Goal: Check status: Check status

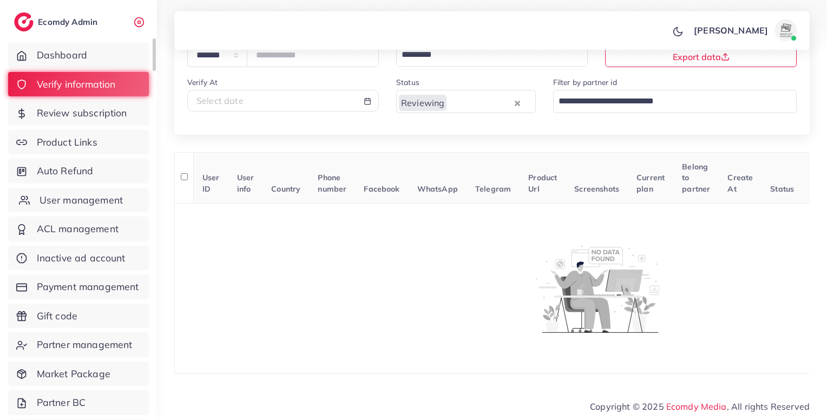
click at [100, 198] on span "User management" at bounding box center [81, 200] width 83 height 14
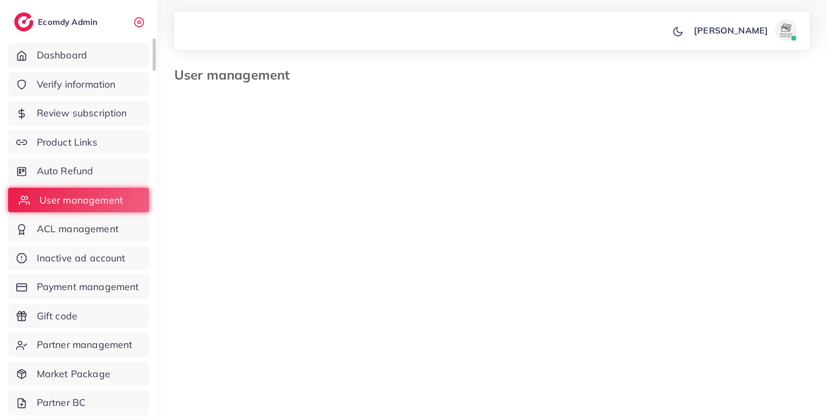
select select "*"
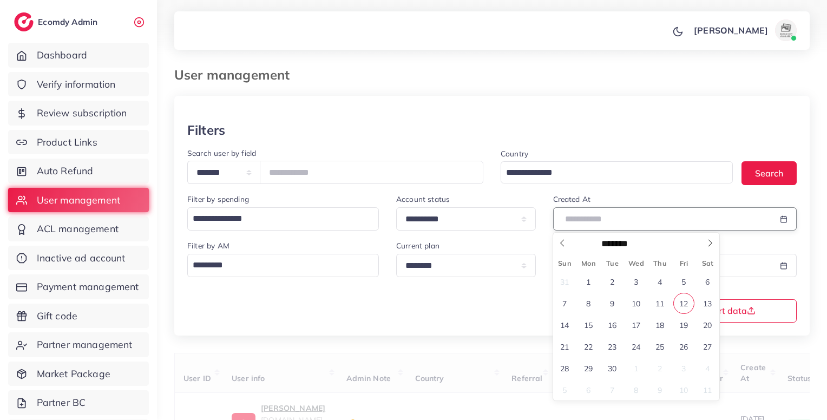
click at [613, 218] on input "text" at bounding box center [662, 218] width 219 height 23
click at [710, 282] on span "6" at bounding box center [707, 281] width 21 height 21
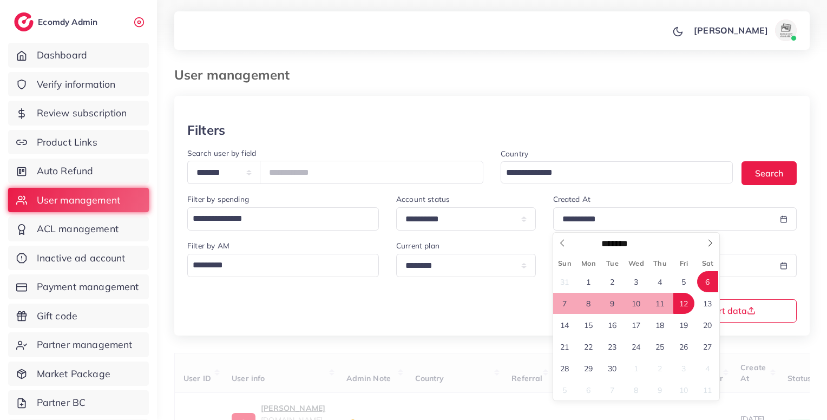
click at [686, 300] on span "12" at bounding box center [683, 303] width 21 height 21
type input "**********"
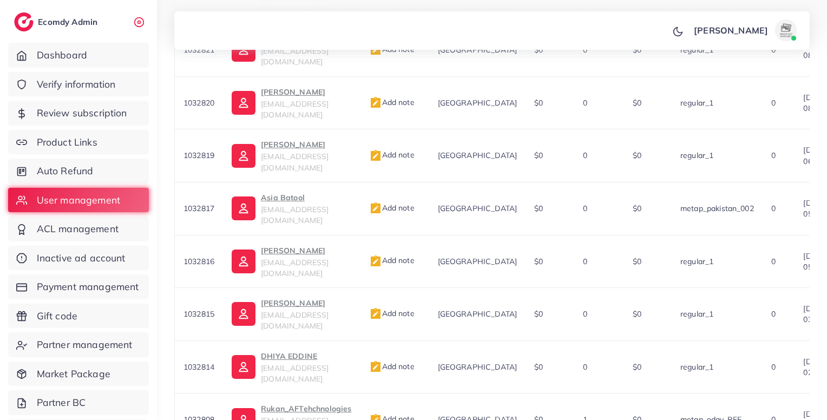
scroll to position [475, 0]
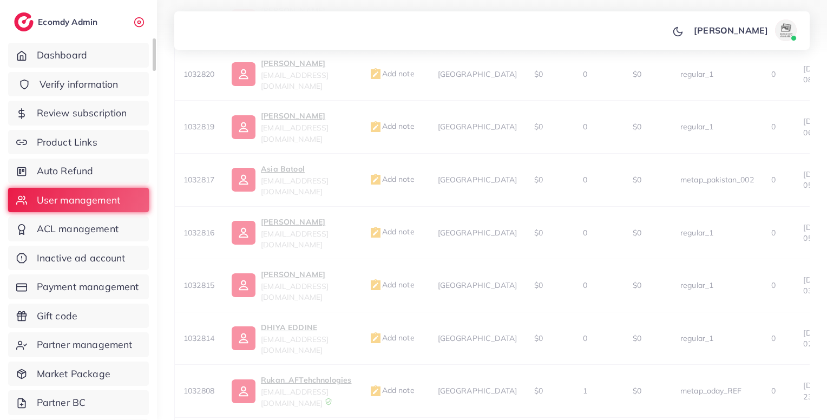
click at [103, 88] on span "Verify information" at bounding box center [79, 84] width 79 height 14
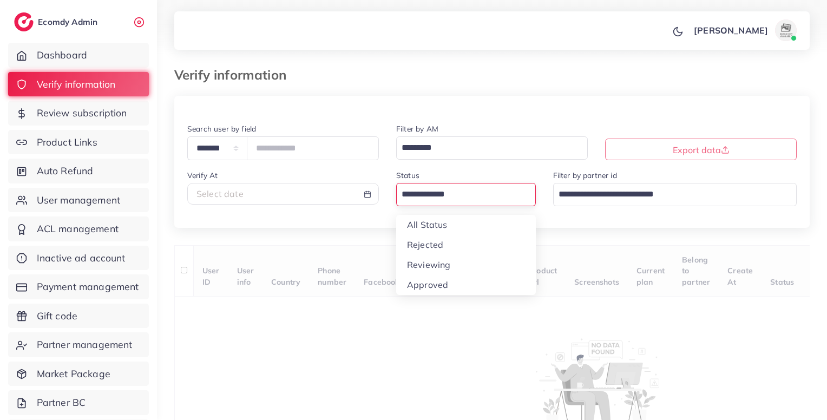
click at [458, 195] on input "Search for option" at bounding box center [460, 194] width 124 height 18
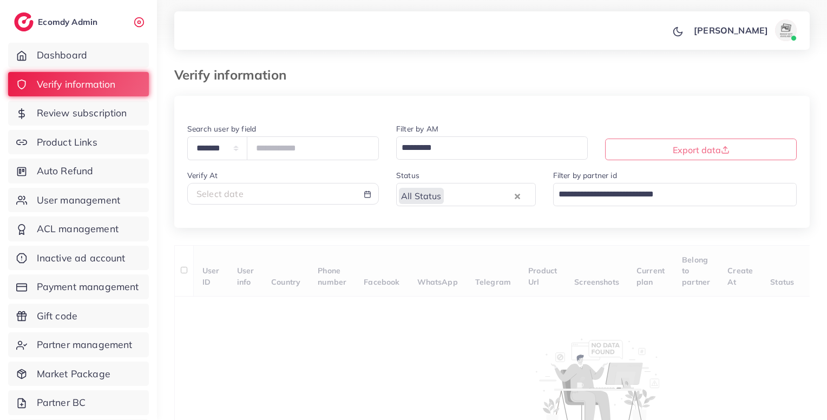
click at [327, 187] on div "Select date" at bounding box center [283, 194] width 192 height 22
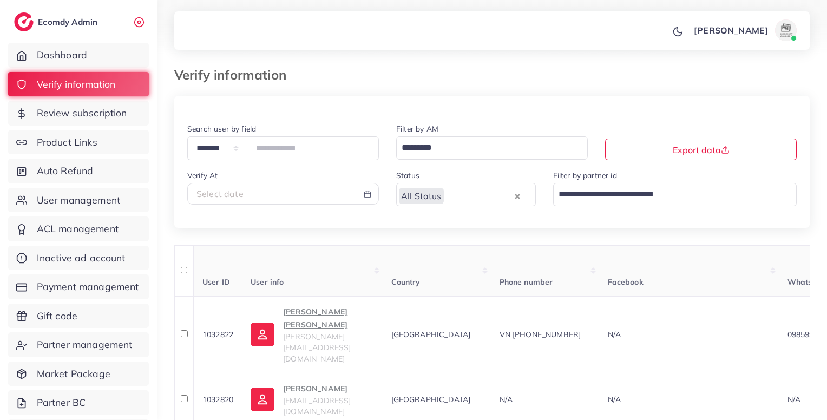
click at [331, 192] on div "Select date" at bounding box center [282, 194] width 173 height 12
select select "*"
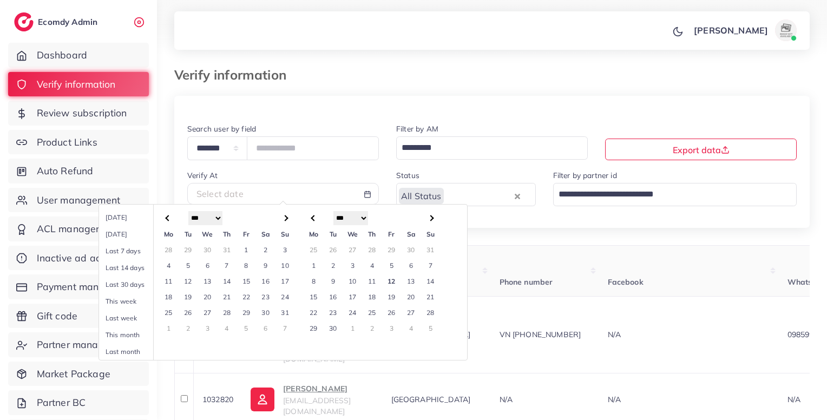
click at [408, 265] on td "6" at bounding box center [411, 266] width 19 height 16
click at [396, 275] on td "12" at bounding box center [391, 281] width 19 height 16
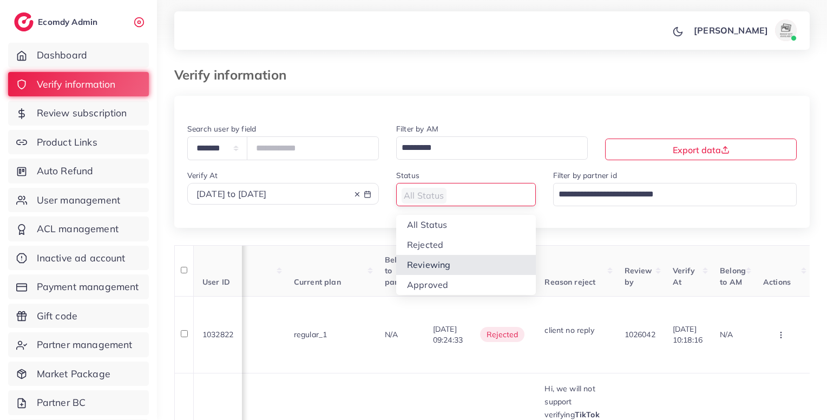
drag, startPoint x: 442, startPoint y: 202, endPoint x: 428, endPoint y: 277, distance: 75.9
click at [428, 206] on div "All Status Loading... All Status Rejected Reviewing Approved" at bounding box center [466, 194] width 140 height 23
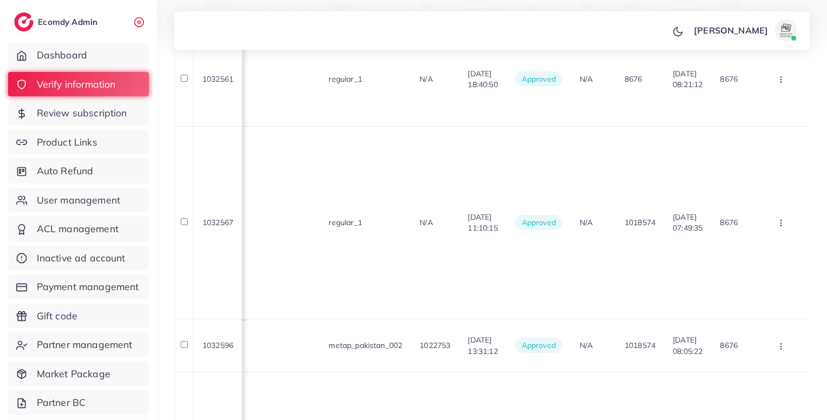
scroll to position [676, 0]
